Goal: Entertainment & Leisure: Consume media (video, audio)

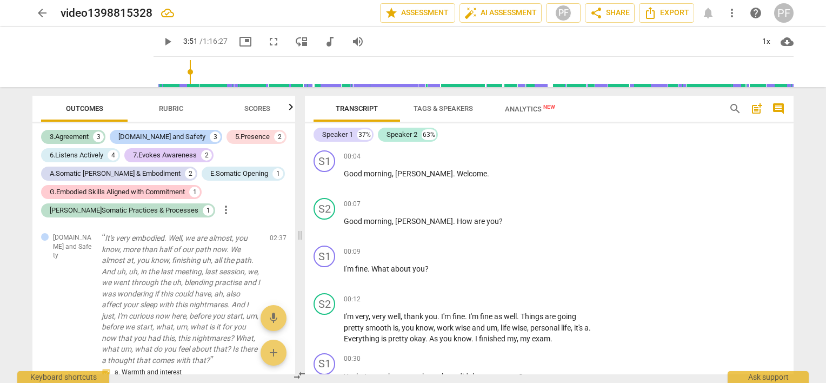
scroll to position [650, 0]
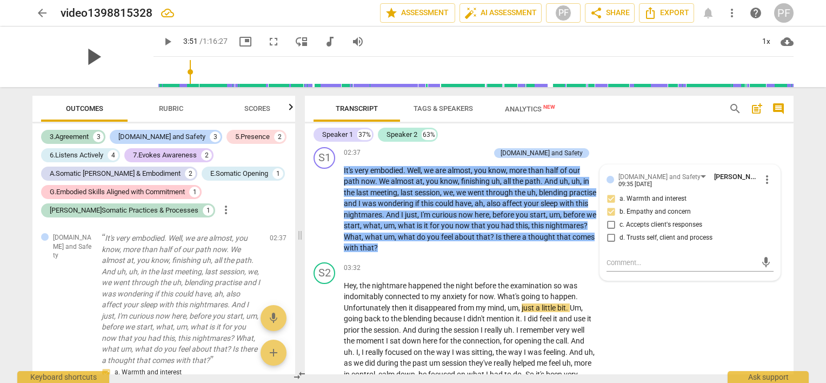
click at [93, 62] on span "play_arrow" at bounding box center [93, 57] width 28 height 28
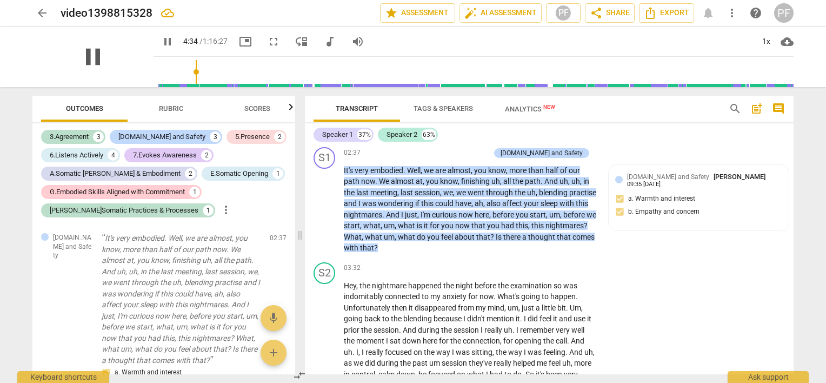
scroll to position [882, 0]
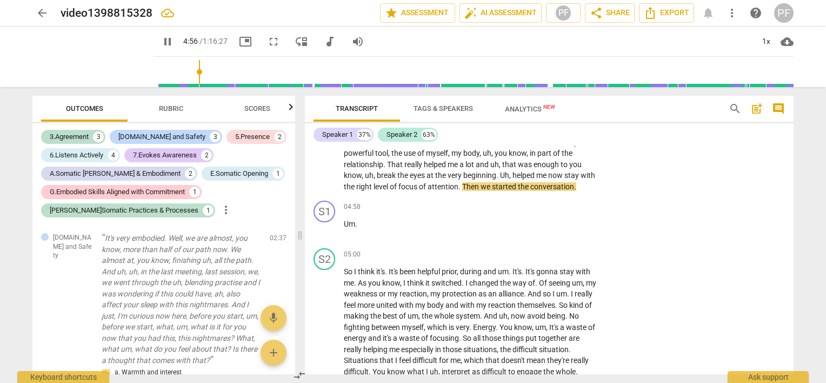
click at [425, 175] on span "eyes" at bounding box center [418, 175] width 17 height 9
type input "298"
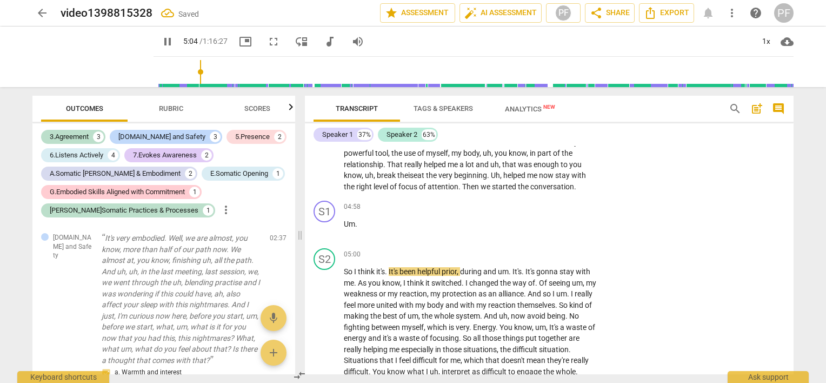
click at [415, 171] on span "the ise" at bounding box center [407, 175] width 20 height 9
click at [86, 54] on span "pause" at bounding box center [93, 57] width 28 height 28
type input "313"
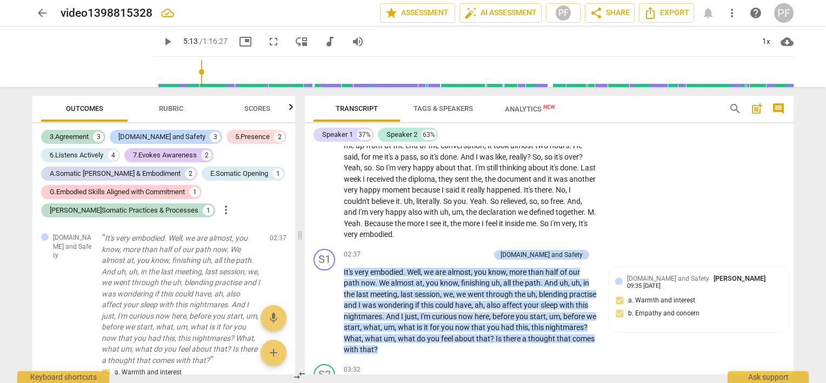
scroll to position [586, 0]
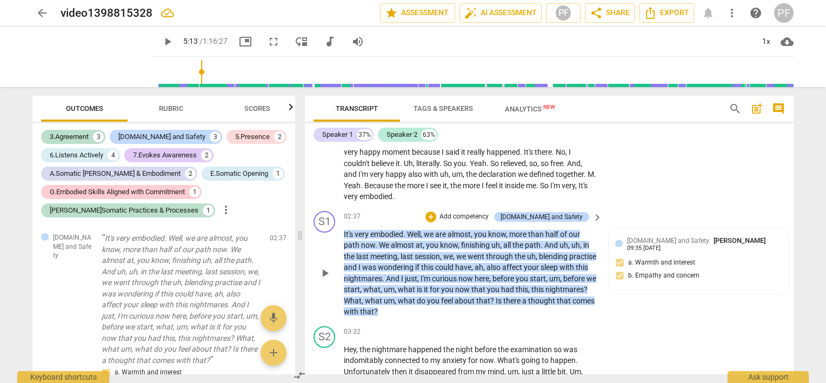
click at [584, 294] on span "?" at bounding box center [586, 289] width 4 height 9
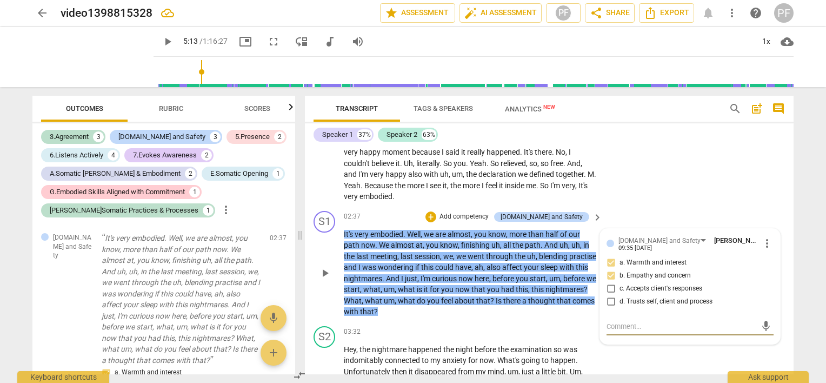
click at [584, 294] on span "?" at bounding box center [586, 289] width 4 height 9
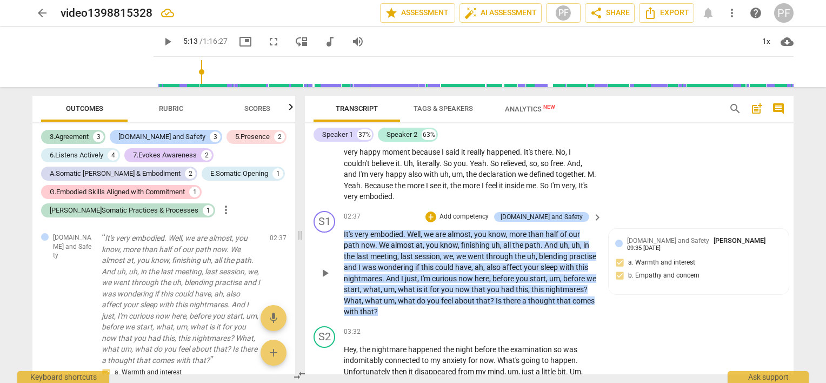
click at [584, 294] on span "?" at bounding box center [586, 289] width 4 height 9
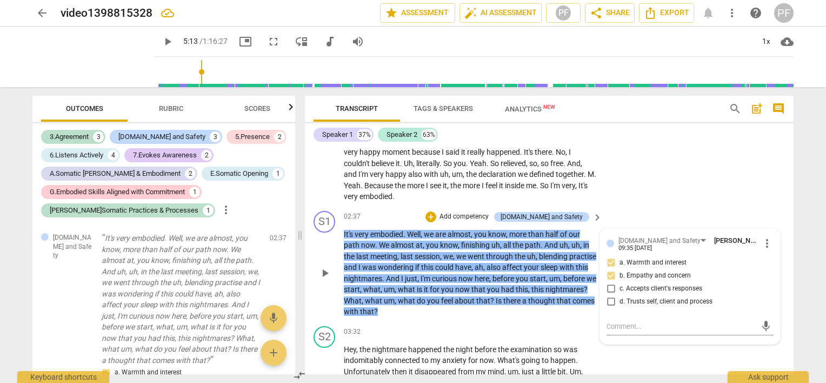
click at [584, 294] on span "?" at bounding box center [586, 289] width 4 height 9
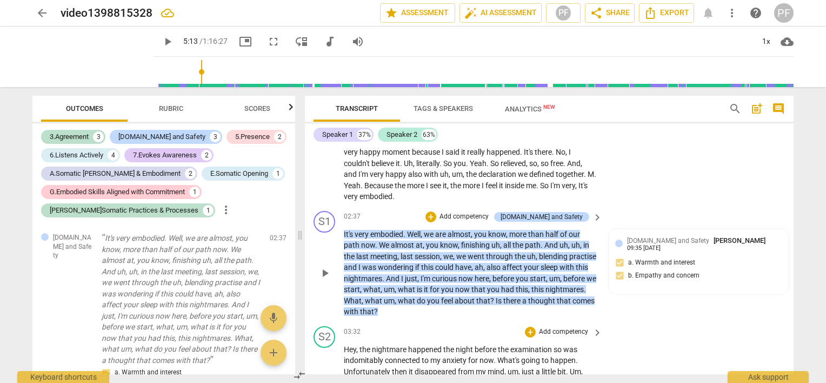
type input "313"
